Goal: Transaction & Acquisition: Purchase product/service

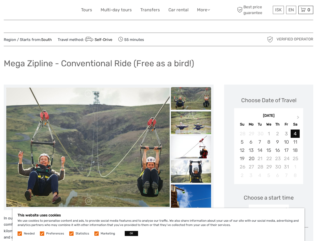
click at [203, 10] on link "More" at bounding box center [203, 9] width 13 height 7
click at [209, 10] on icon at bounding box center [208, 10] width 3 height 4
click at [278, 10] on span "ISK" at bounding box center [278, 9] width 7 height 5
click at [291, 10] on div "EN English Español Deutsch" at bounding box center [291, 10] width 10 height 8
click at [305, 10] on div "0 Items Total 0 ISK Checkout The shopping cart is empty." at bounding box center [305, 10] width 15 height 8
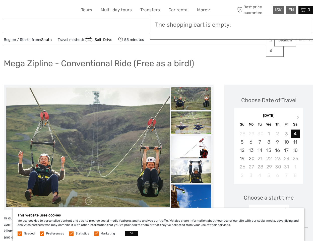
click at [88, 147] on img at bounding box center [87, 147] width 163 height 119
click at [89, 94] on link at bounding box center [89, 94] width 8 height 8
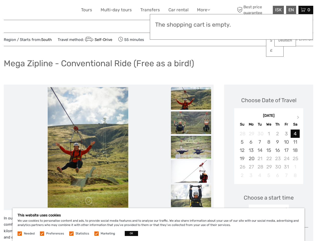
click at [89, 201] on link at bounding box center [89, 201] width 8 height 8
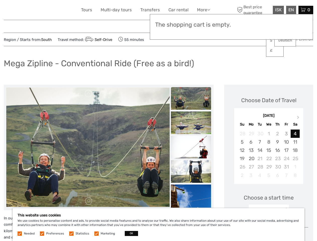
click at [191, 76] on div "Region / Starts from: South Travel method: Self-Drive 55 minutes Verified Opera…" at bounding box center [158, 237] width 309 height 408
